Goal: Find specific page/section: Find specific page/section

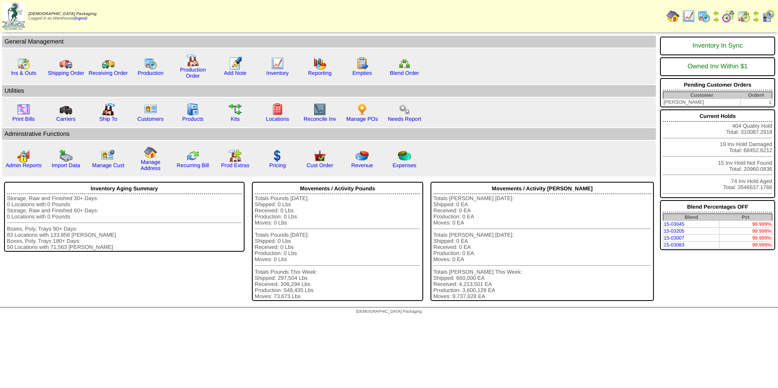
click at [706, 15] on img at bounding box center [703, 16] width 13 height 13
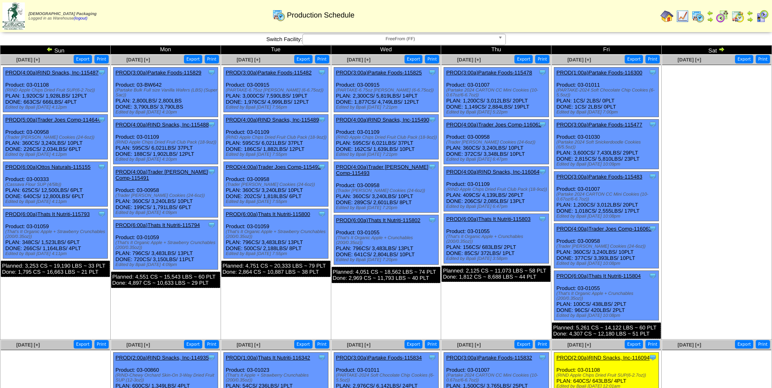
click at [722, 50] on img at bounding box center [721, 49] width 7 height 7
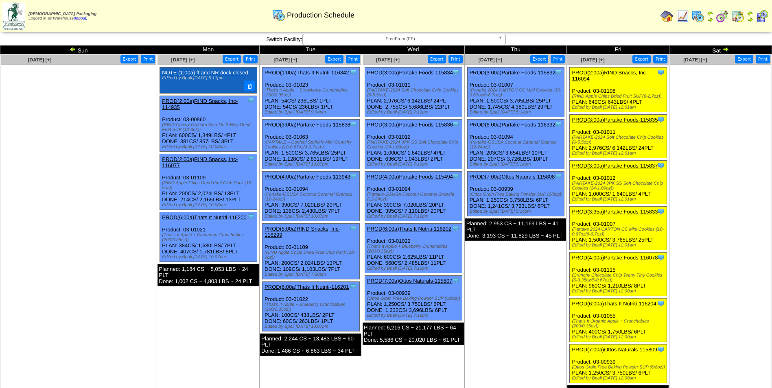
click at [724, 50] on img at bounding box center [725, 49] width 7 height 7
